Goal: Task Accomplishment & Management: Manage account settings

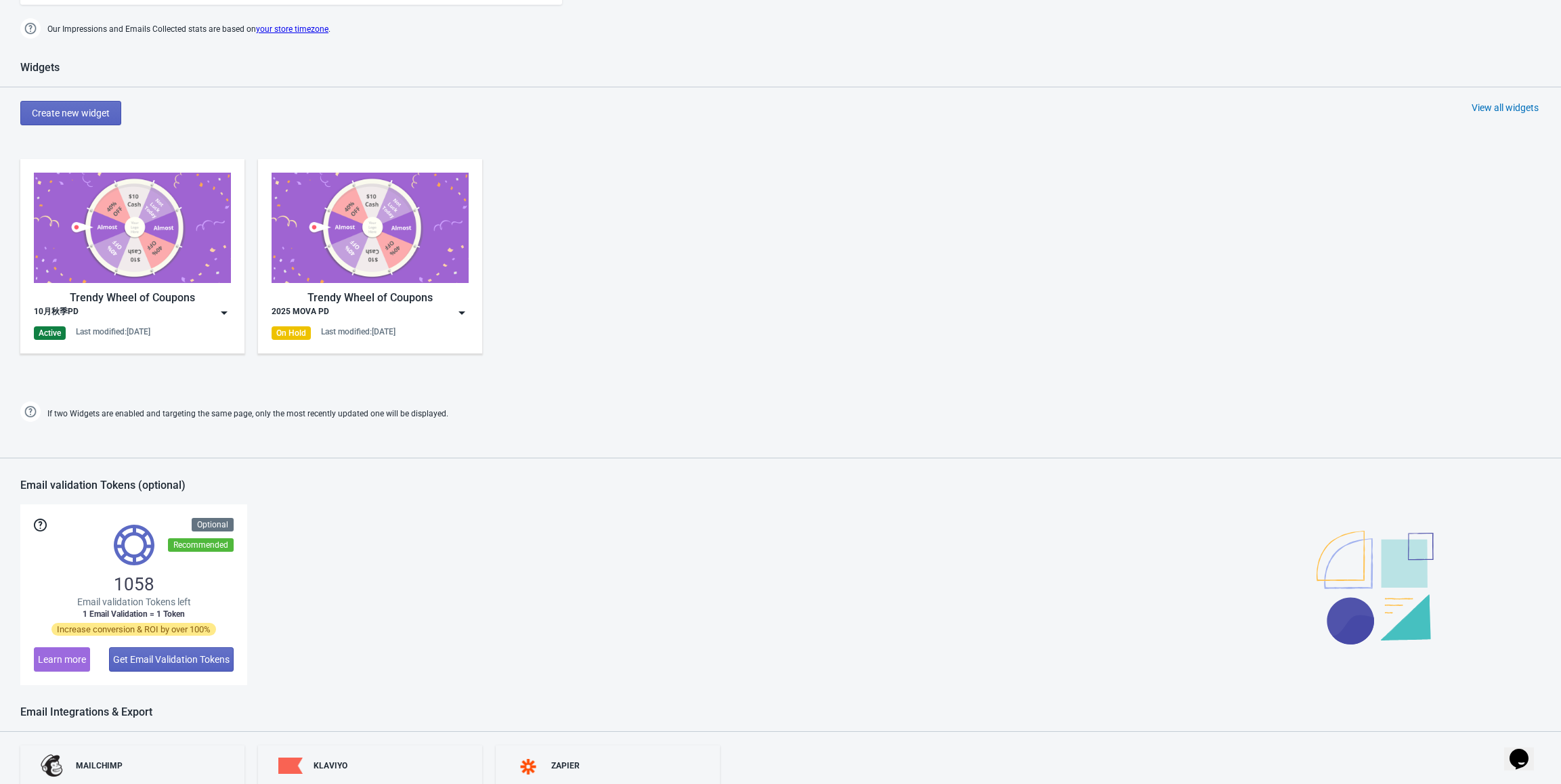
scroll to position [532, 0]
click at [220, 310] on img at bounding box center [223, 313] width 13 height 13
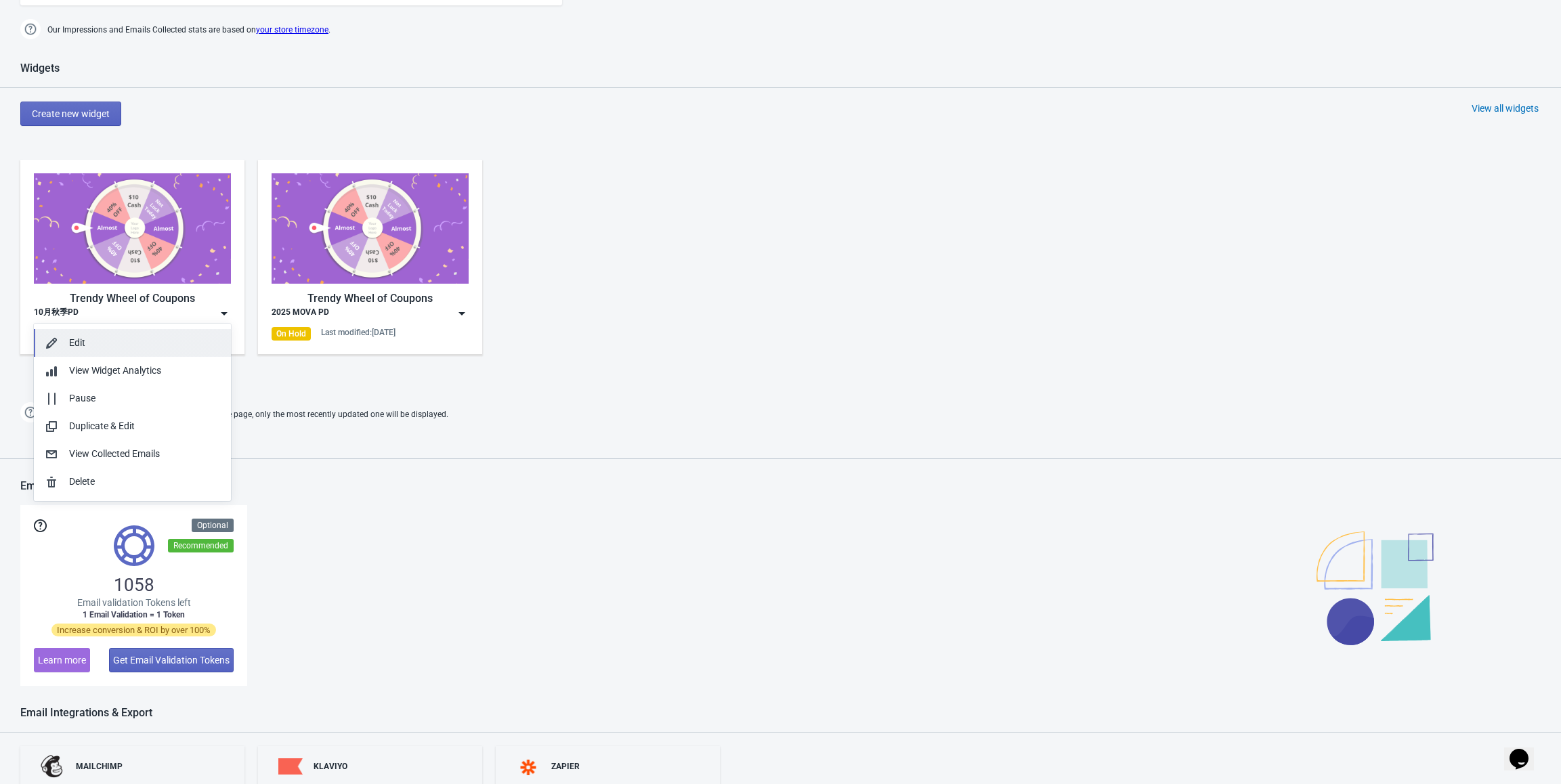
click at [144, 351] on button "Edit" at bounding box center [132, 343] width 197 height 28
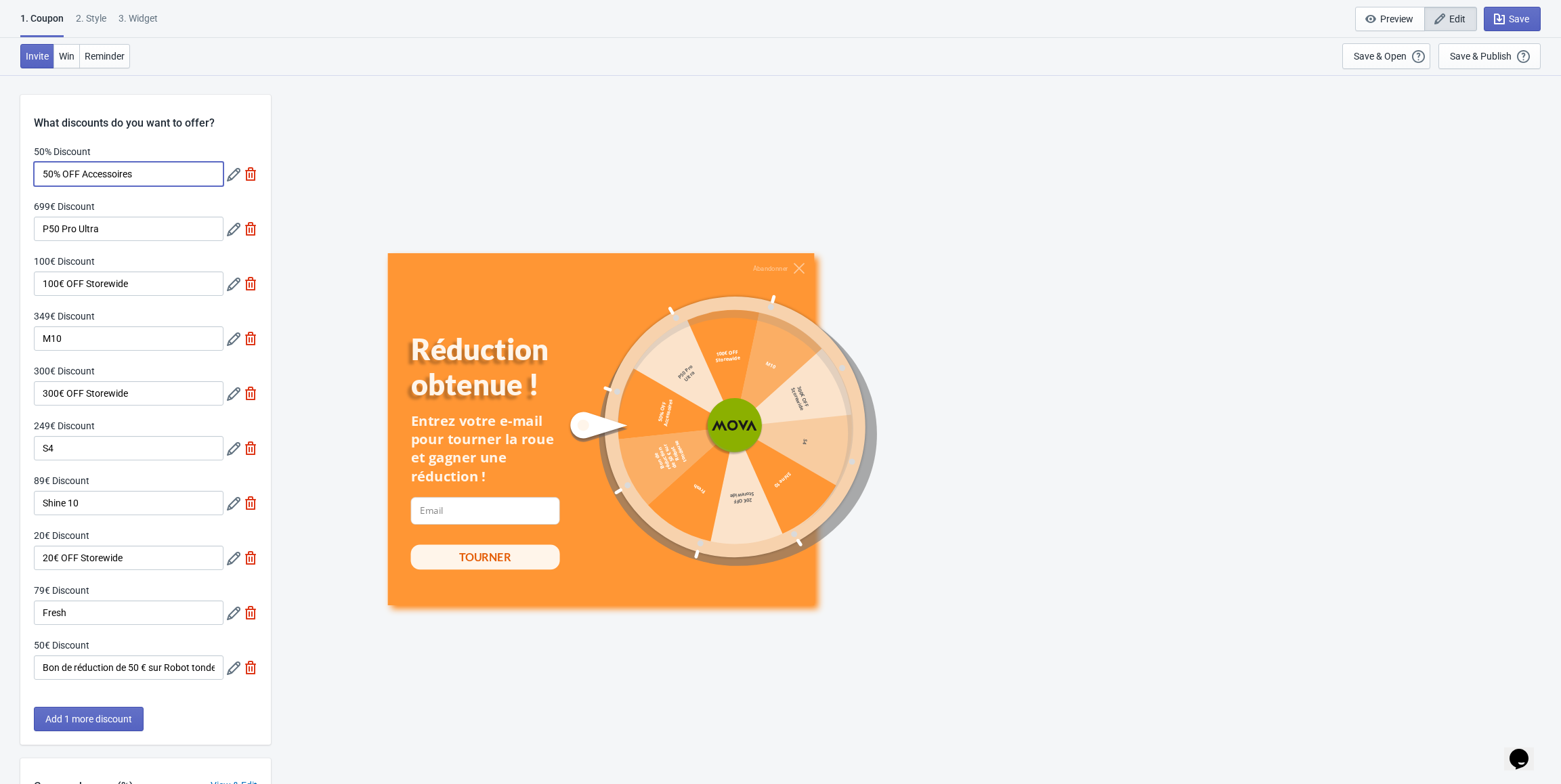
drag, startPoint x: 48, startPoint y: 175, endPoint x: 32, endPoint y: 175, distance: 16.0
click at [32, 175] on div "50% Discount 50% OFF Accessoires 699€ Discount P50 Pro Ultra 100€ Discount 100€…" at bounding box center [146, 419] width 250 height 549
type input "10% OFF Accessoires"
click at [231, 177] on icon at bounding box center [233, 174] width 13 height 13
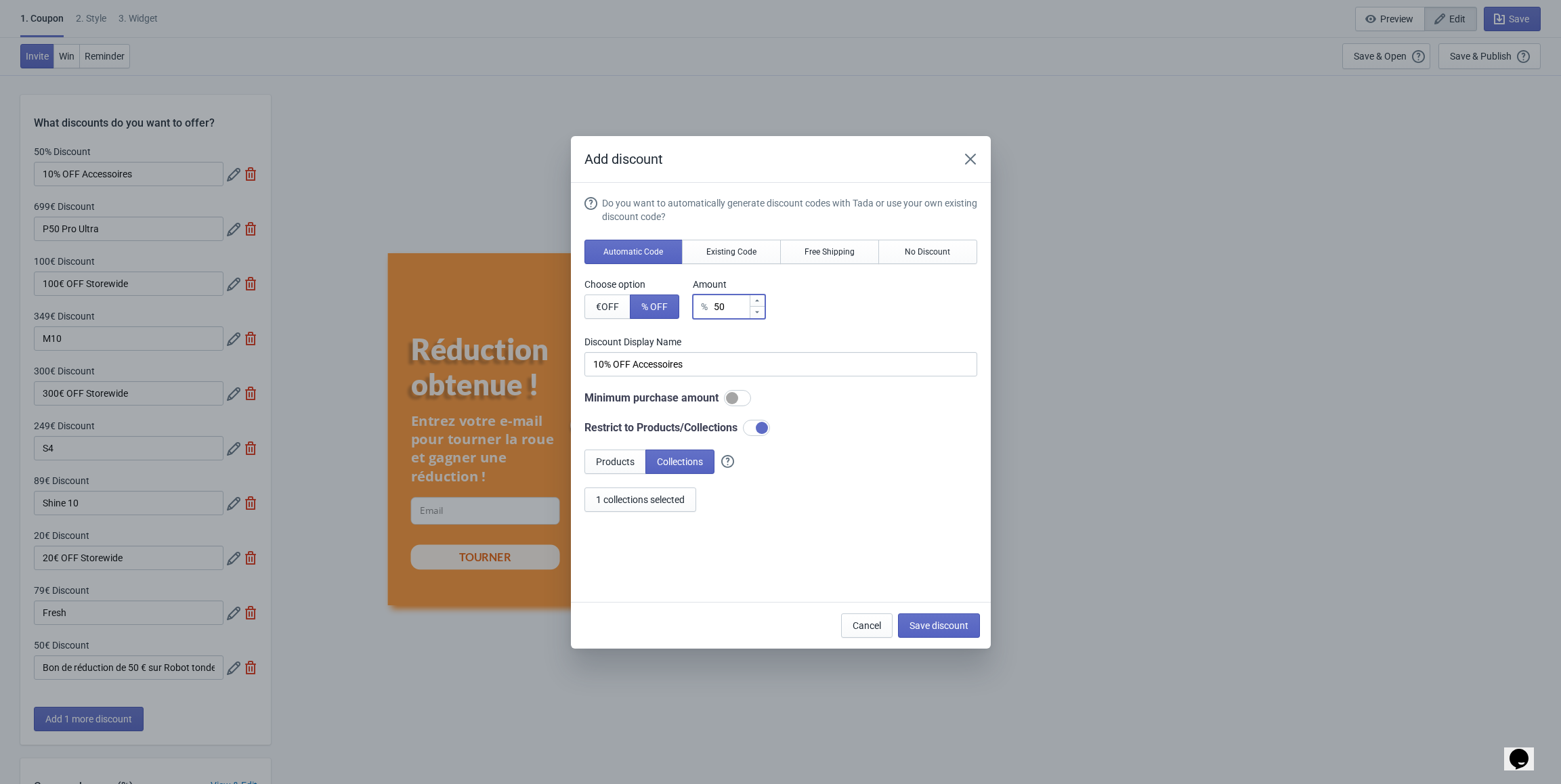
drag, startPoint x: 719, startPoint y: 303, endPoint x: 712, endPoint y: 303, distance: 7.0
click at [712, 303] on div "% 50" at bounding box center [729, 306] width 72 height 25
type input "10"
type input "10% Discount"
type input "10"
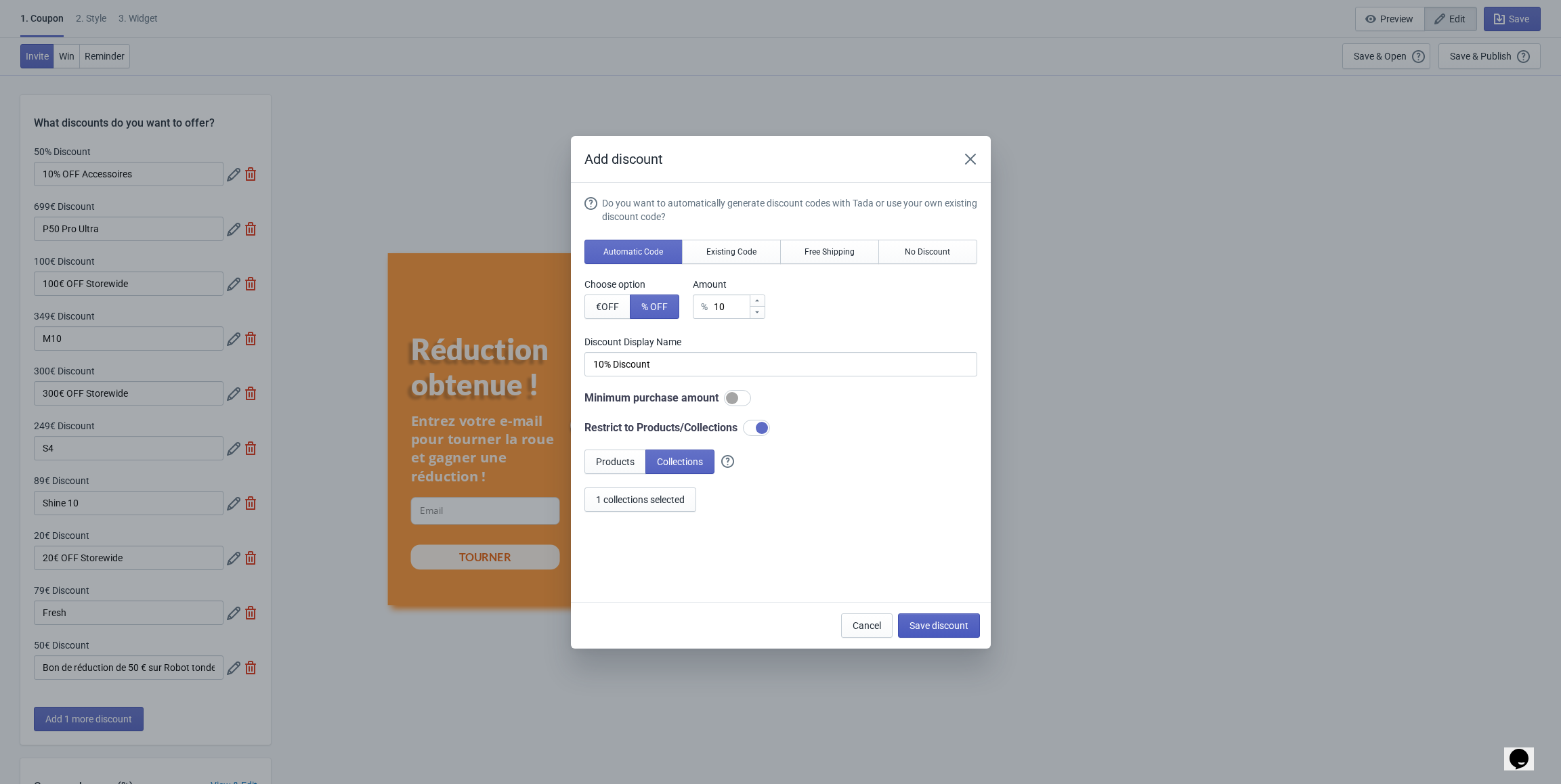
click at [935, 624] on span "Save discount" at bounding box center [939, 626] width 59 height 11
type input "10% Discount"
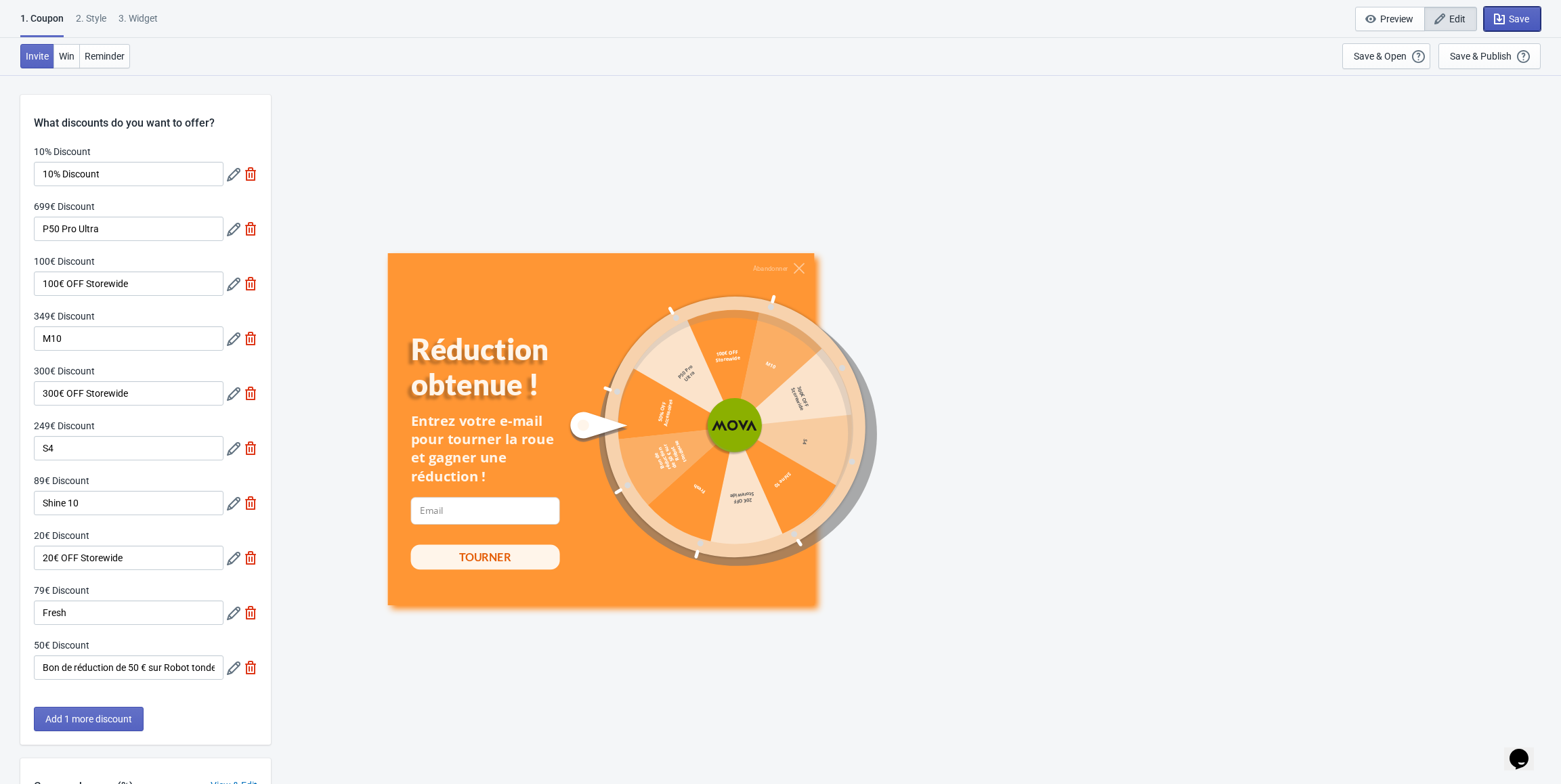
click at [1498, 17] on icon "button" at bounding box center [1499, 18] width 13 height 13
